Goal: Navigation & Orientation: Understand site structure

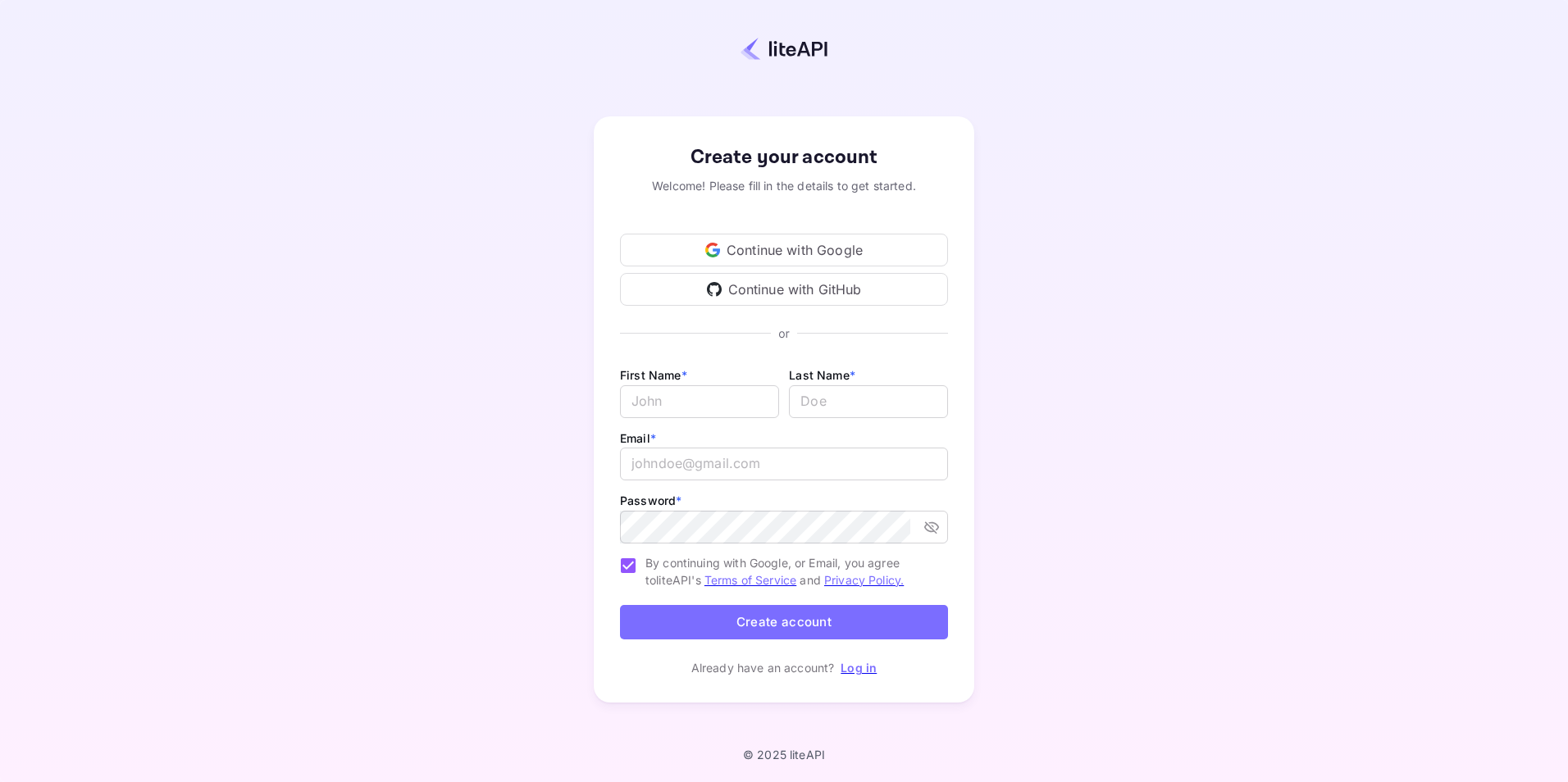
click at [799, 254] on div "Continue with Google" at bounding box center [784, 250] width 328 height 33
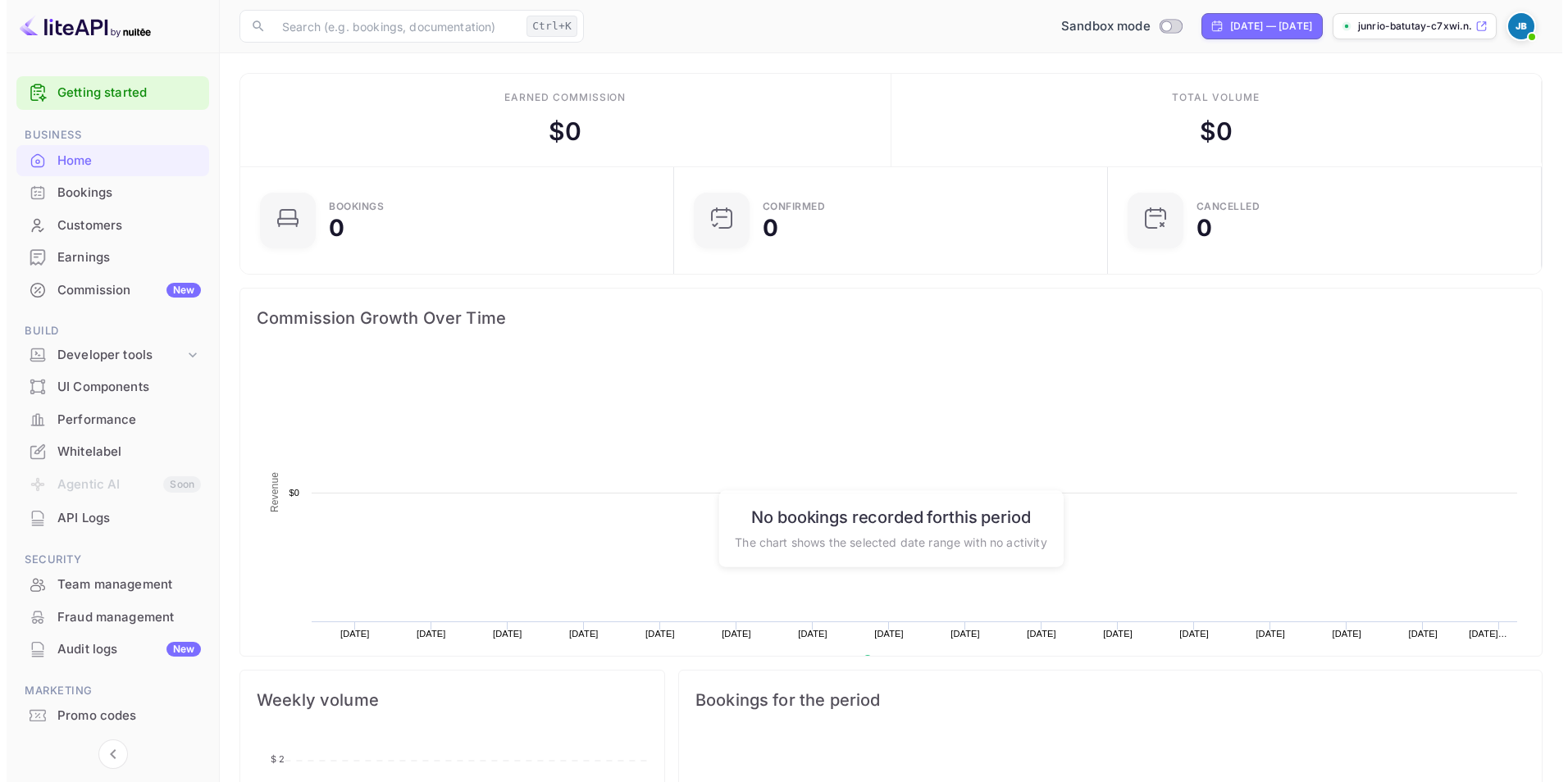
scroll to position [254, 411]
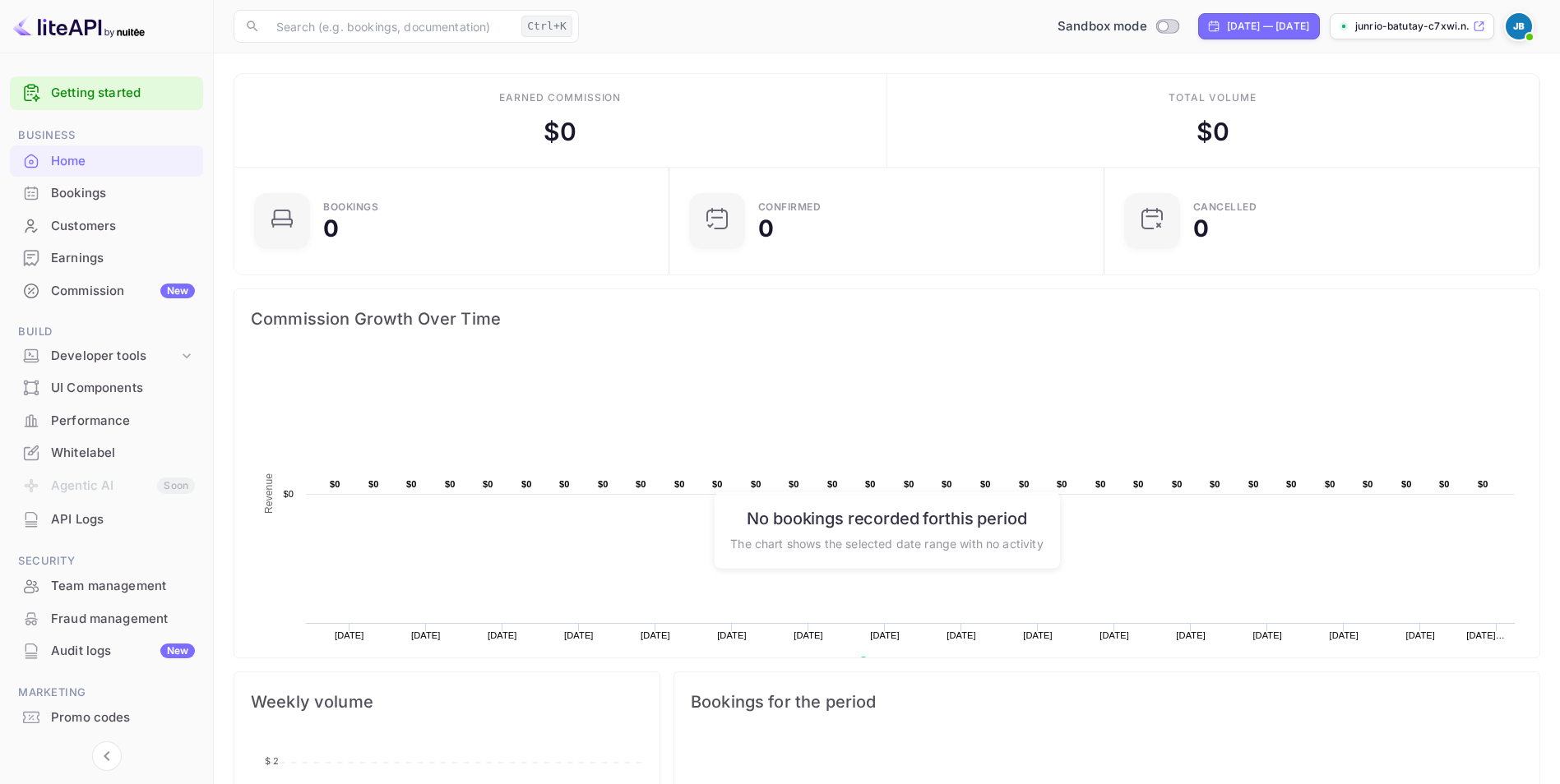
click at [106, 196] on div "Bookings" at bounding box center [123, 193] width 144 height 19
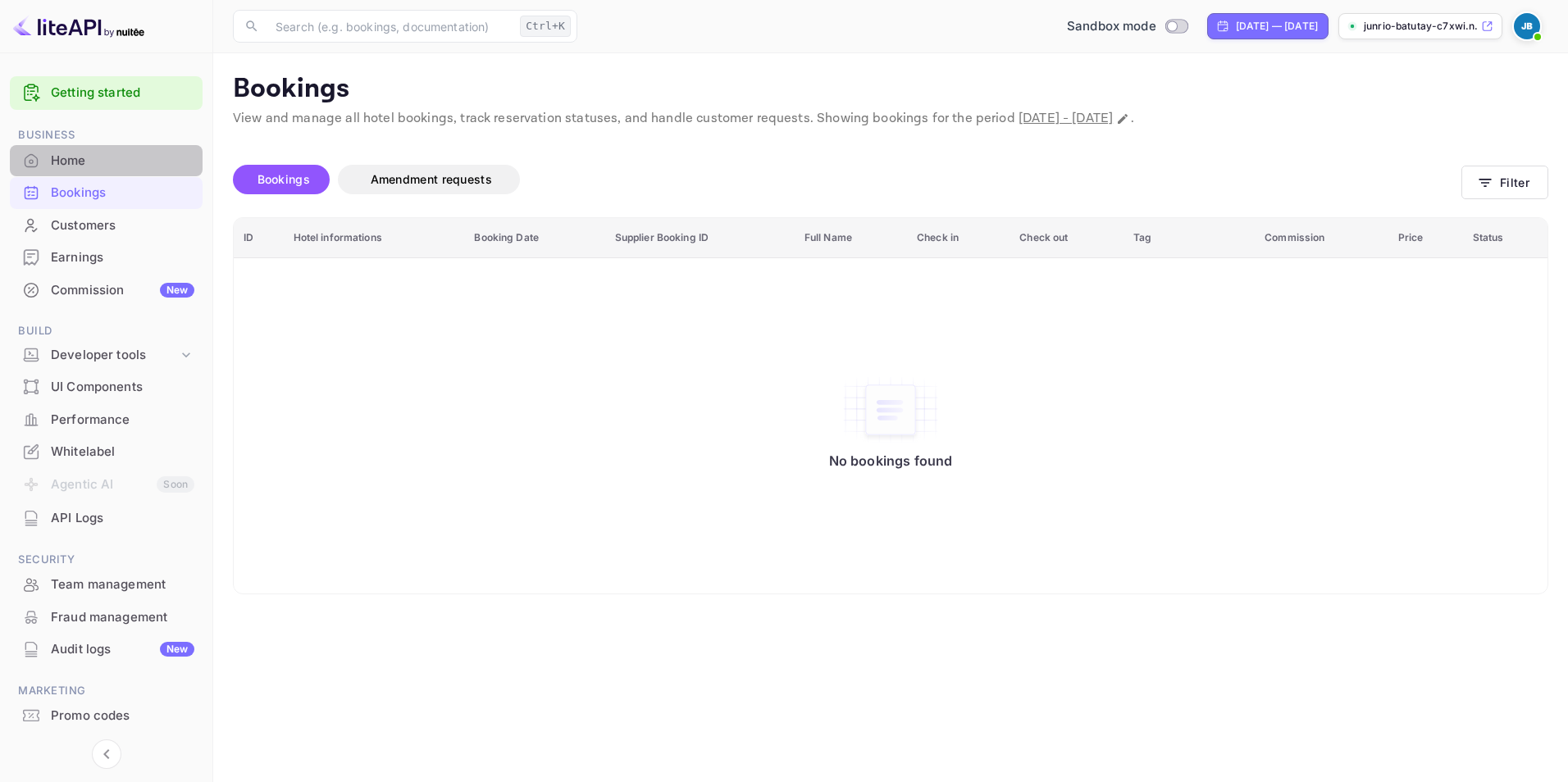
click at [97, 165] on div "Home" at bounding box center [123, 161] width 144 height 19
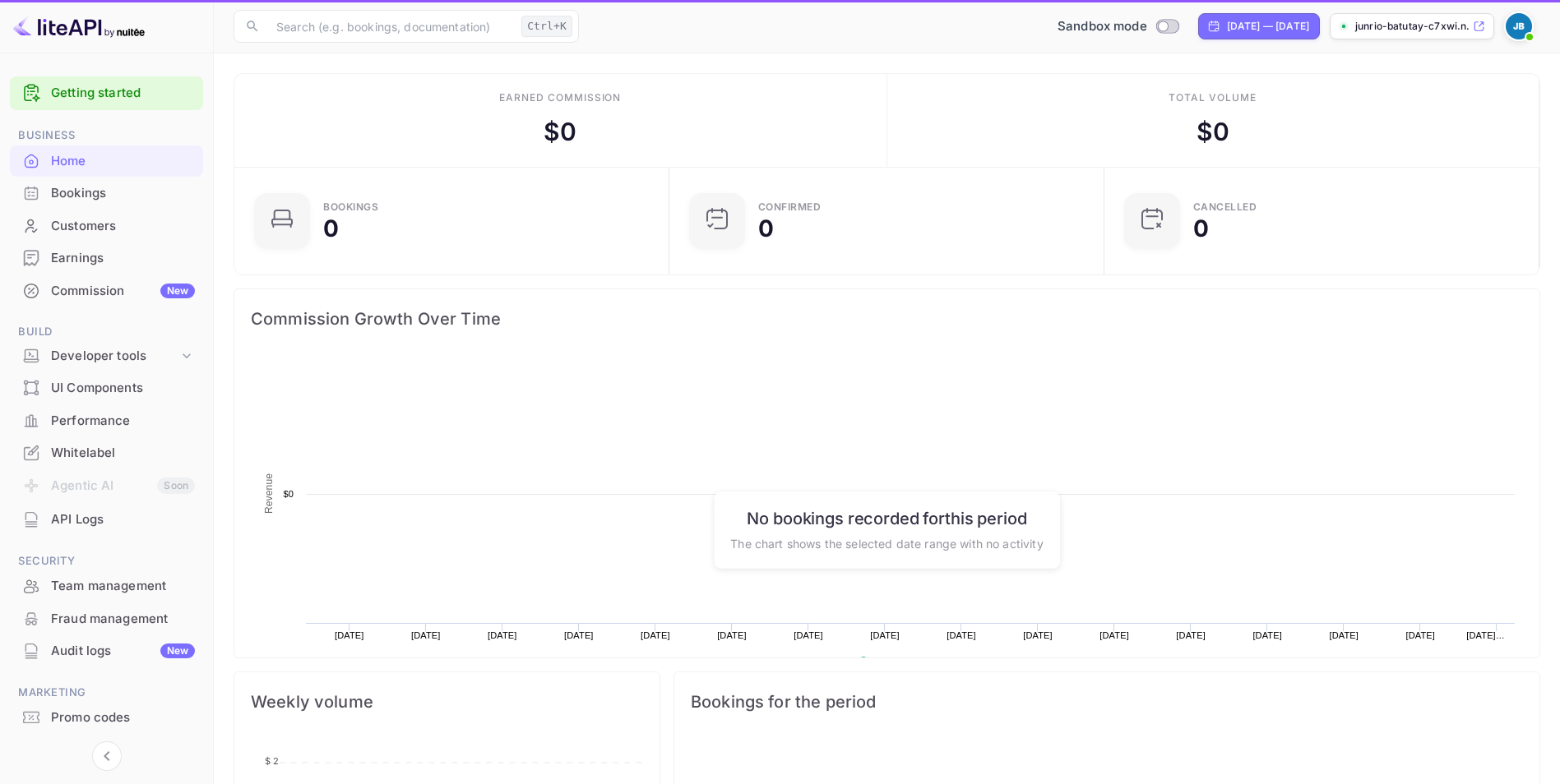
scroll to position [255, 412]
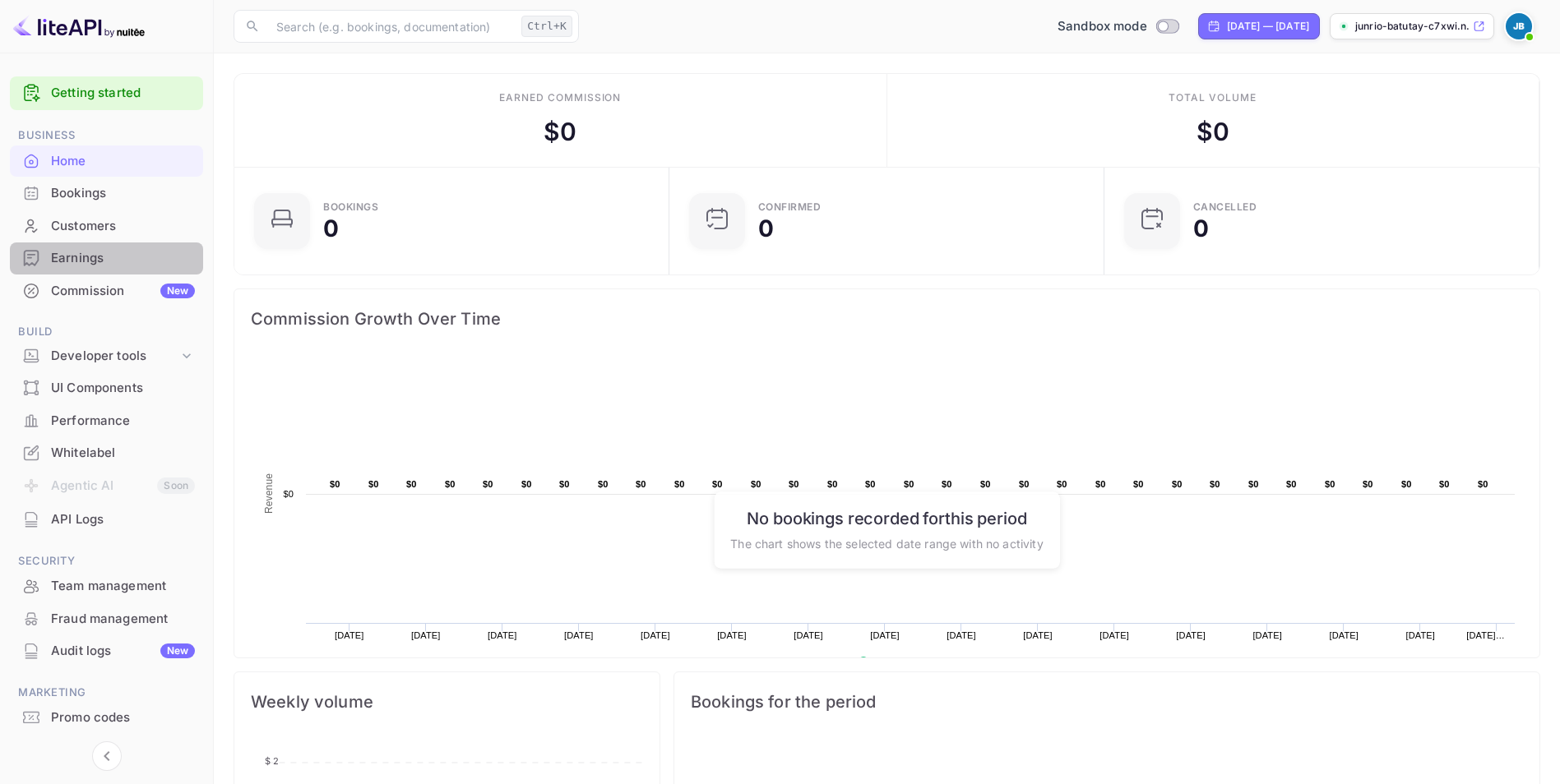
click at [95, 256] on div "Earnings" at bounding box center [123, 258] width 144 height 19
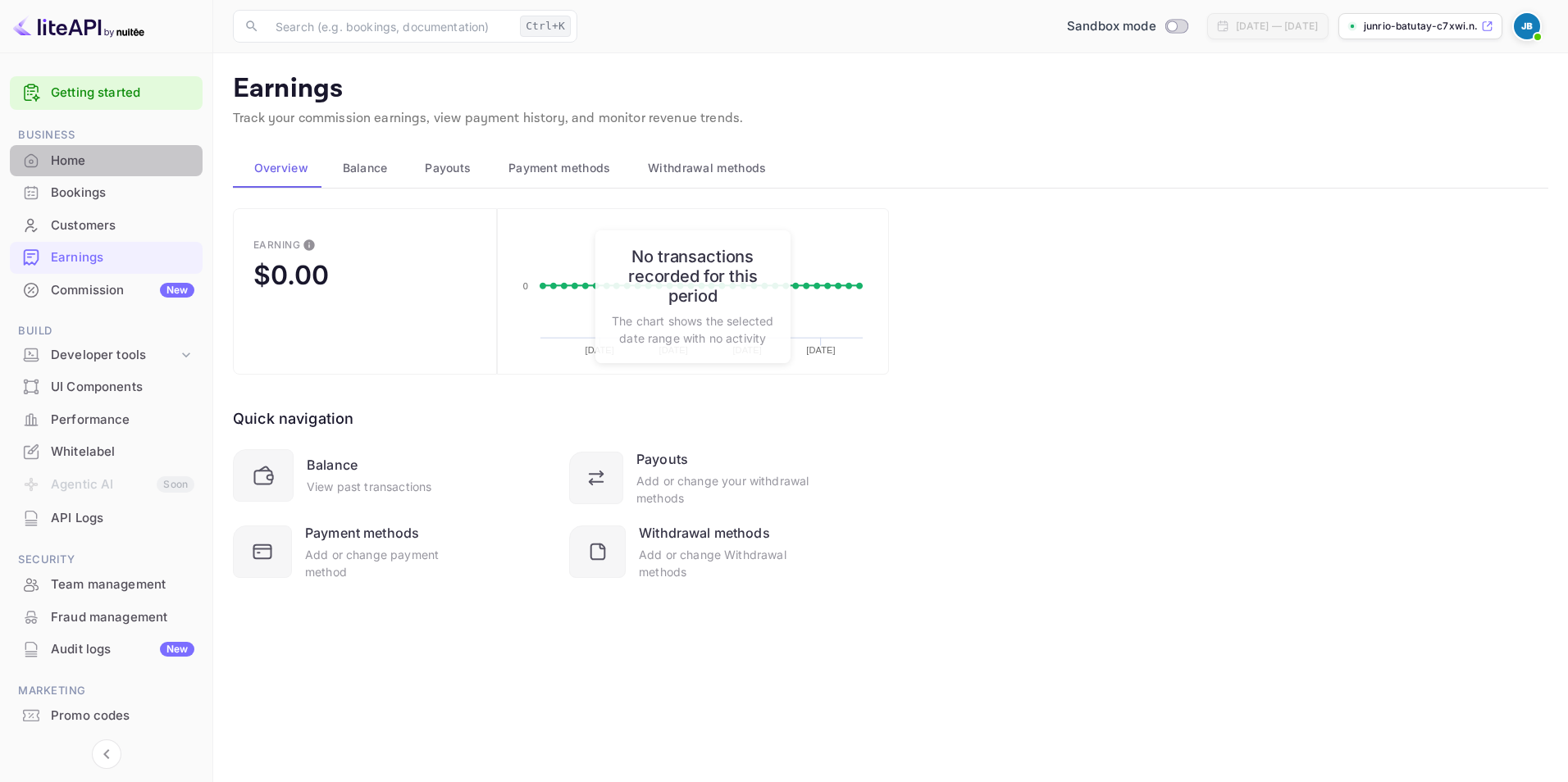
click at [102, 161] on div "Home" at bounding box center [123, 161] width 144 height 19
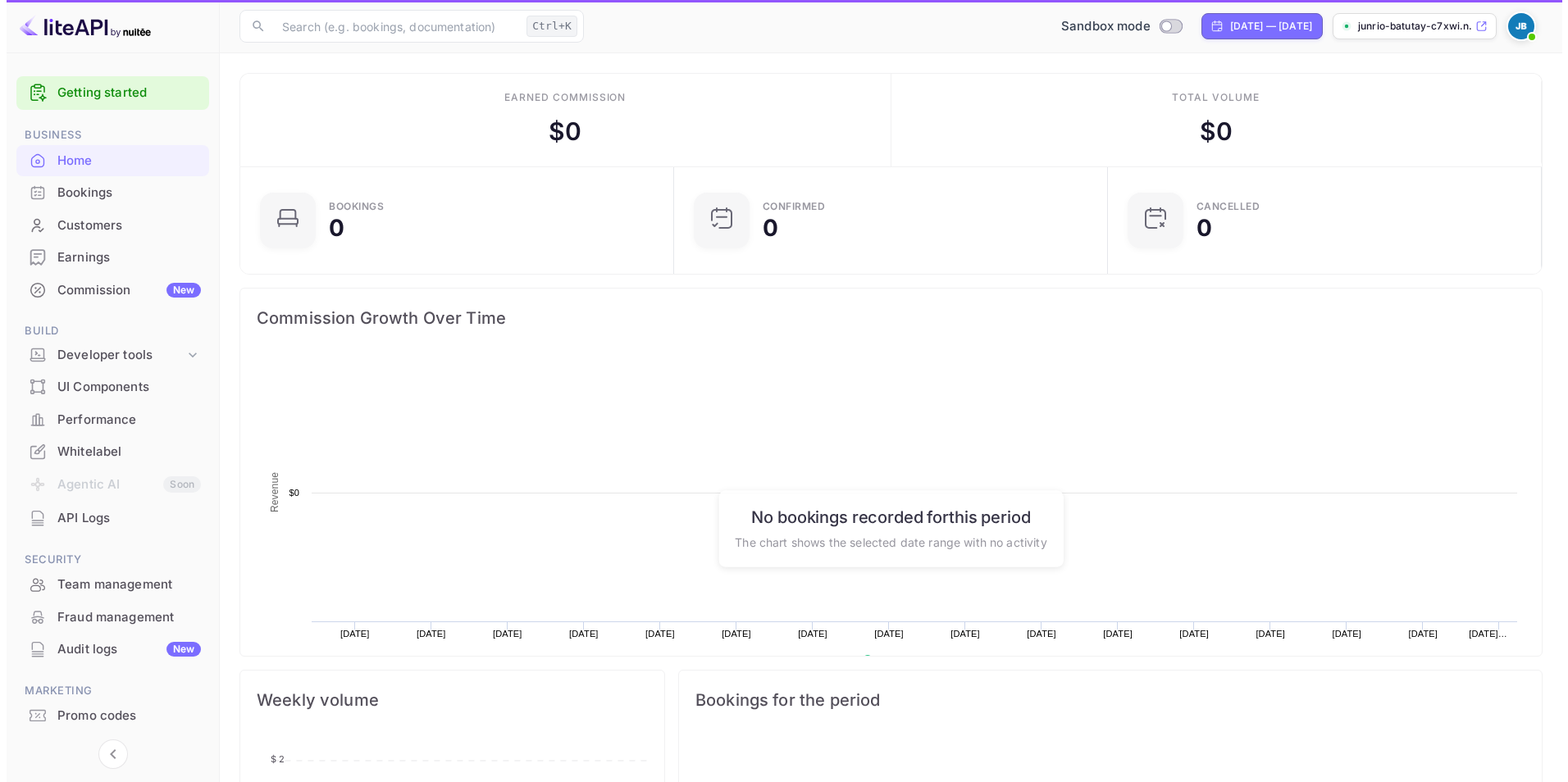
scroll to position [254, 411]
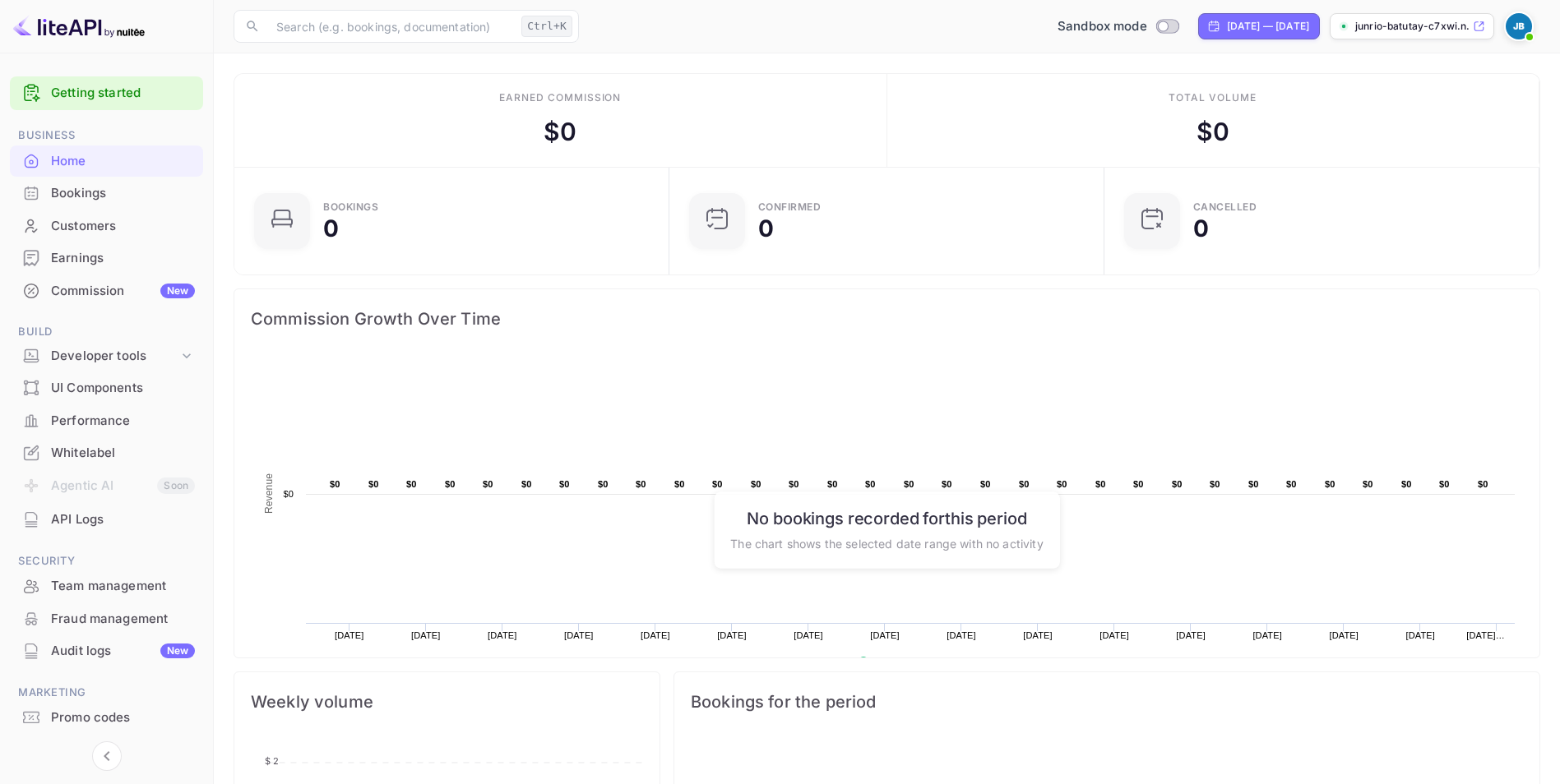
click at [115, 99] on link "Getting started" at bounding box center [123, 93] width 144 height 19
